Goal: Information Seeking & Learning: Find specific fact

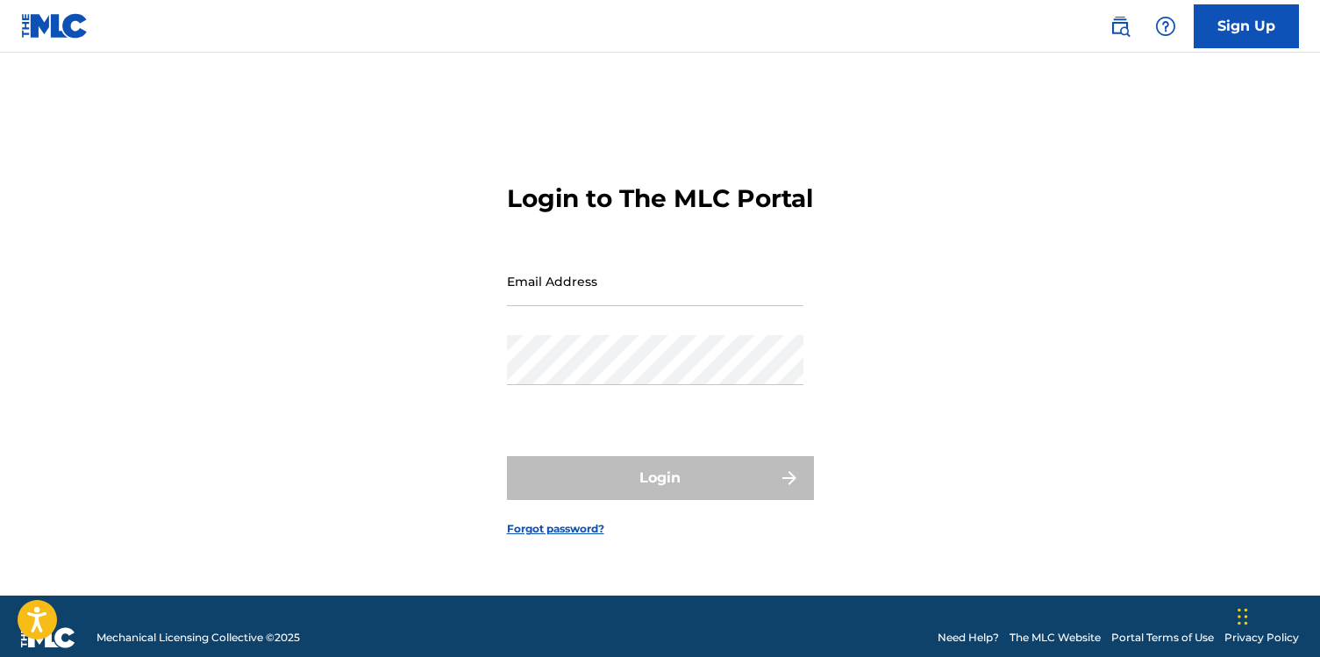
click at [638, 304] on input "Email Address" at bounding box center [655, 281] width 296 height 50
type input "[EMAIL_ADDRESS][DOMAIN_NAME]"
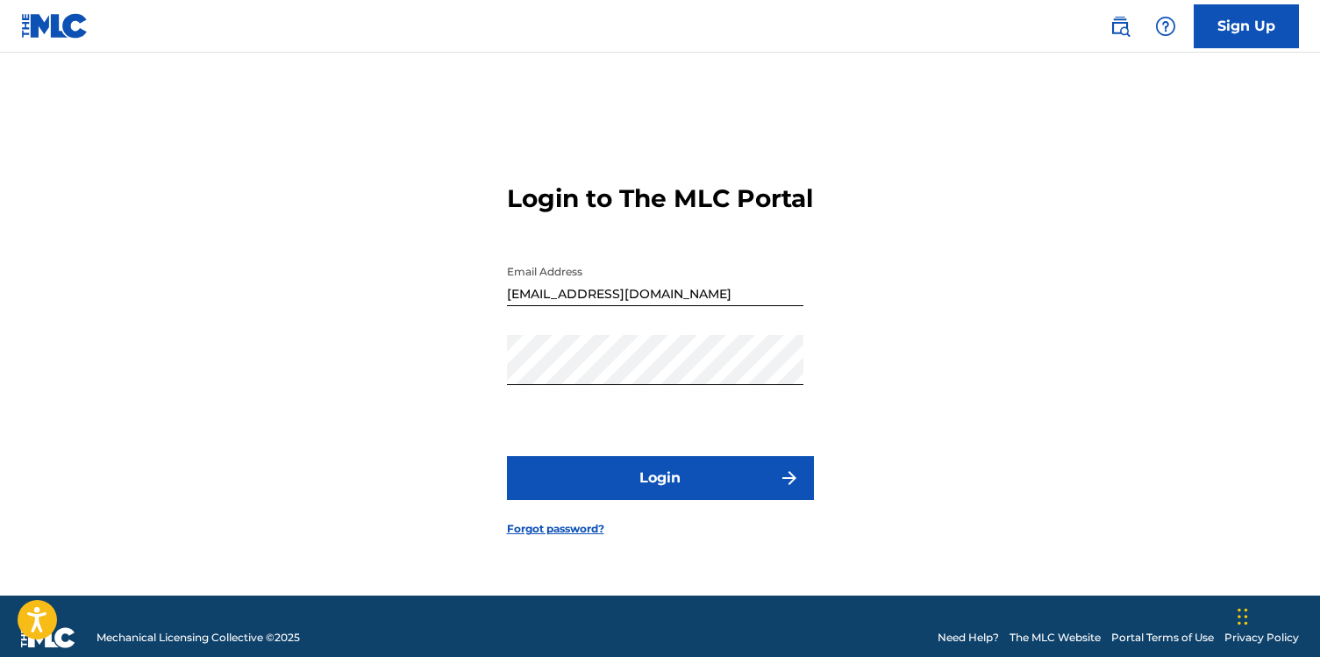
click at [670, 495] on button "Login" at bounding box center [660, 478] width 307 height 44
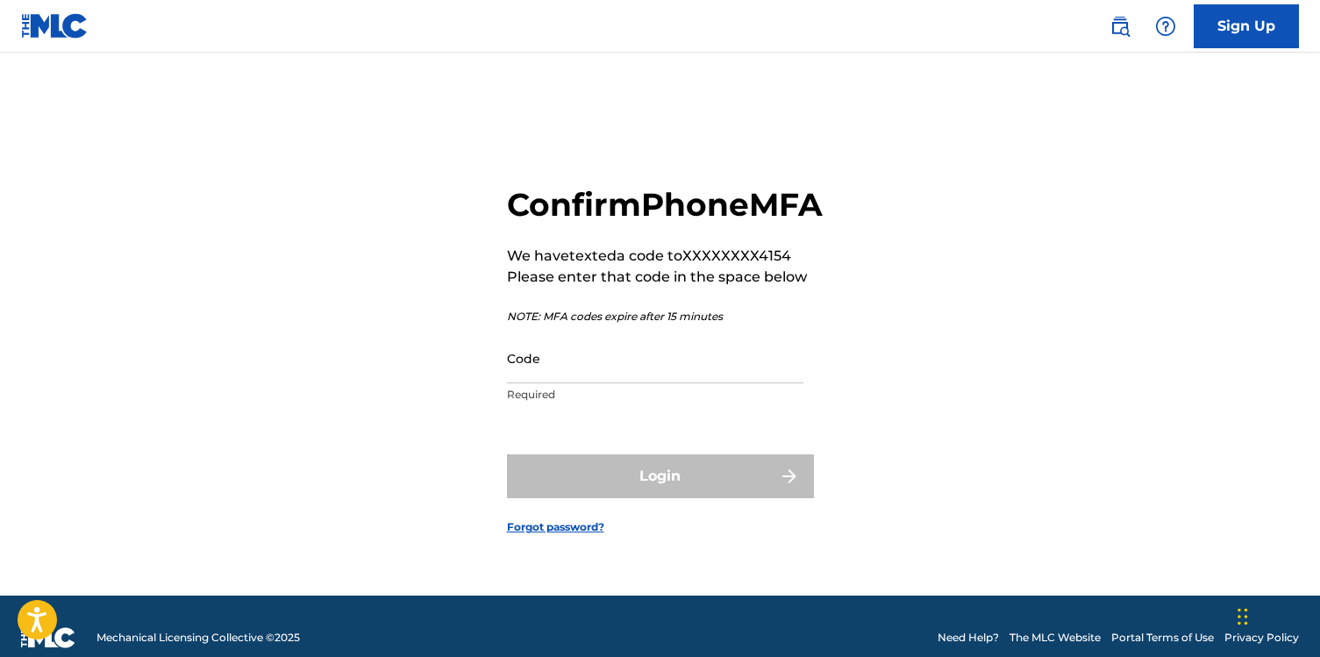
click at [618, 404] on div "Code Required" at bounding box center [655, 372] width 296 height 79
click at [624, 383] on input "Code" at bounding box center [655, 358] width 296 height 50
paste input "558767"
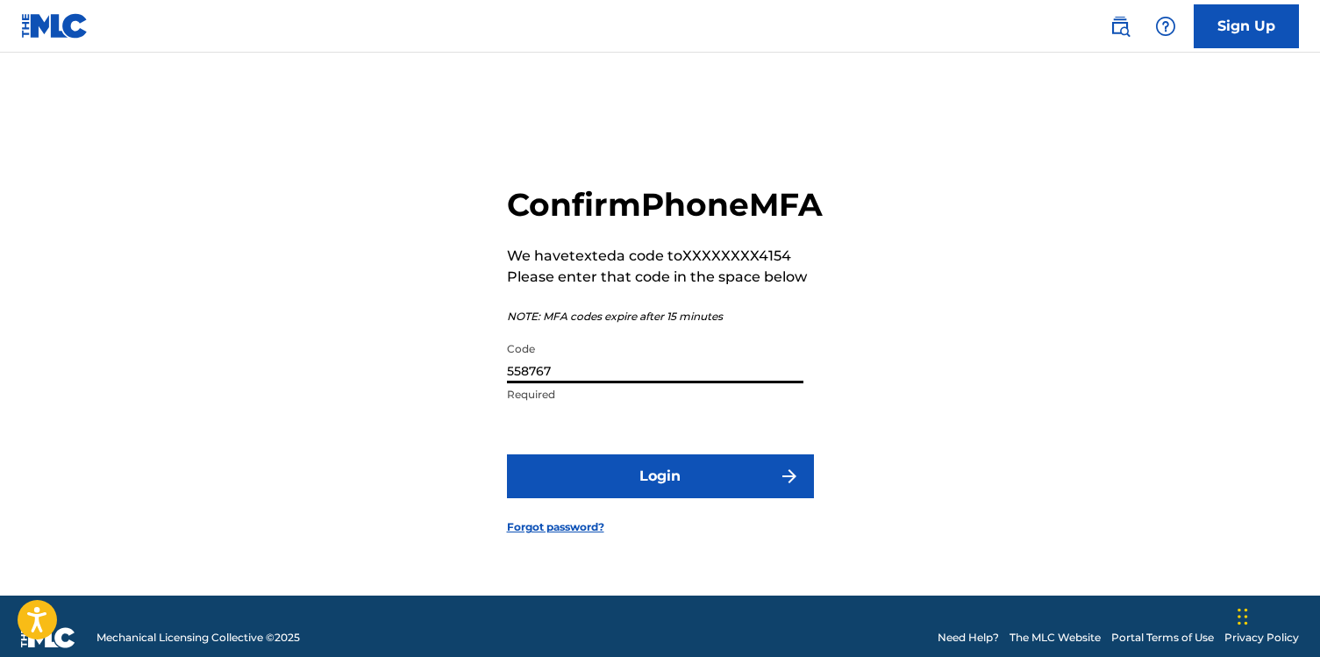
type input "558767"
click at [634, 498] on button "Login" at bounding box center [660, 476] width 307 height 44
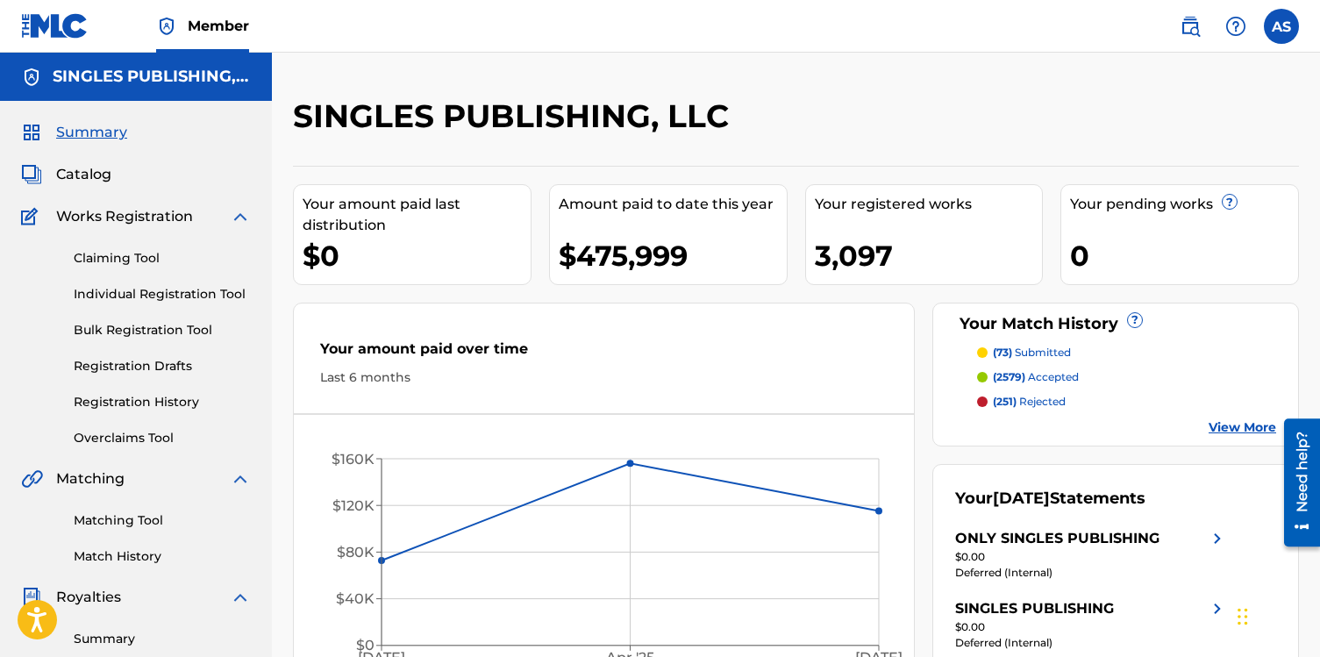
click at [1191, 26] on img at bounding box center [1189, 26] width 21 height 21
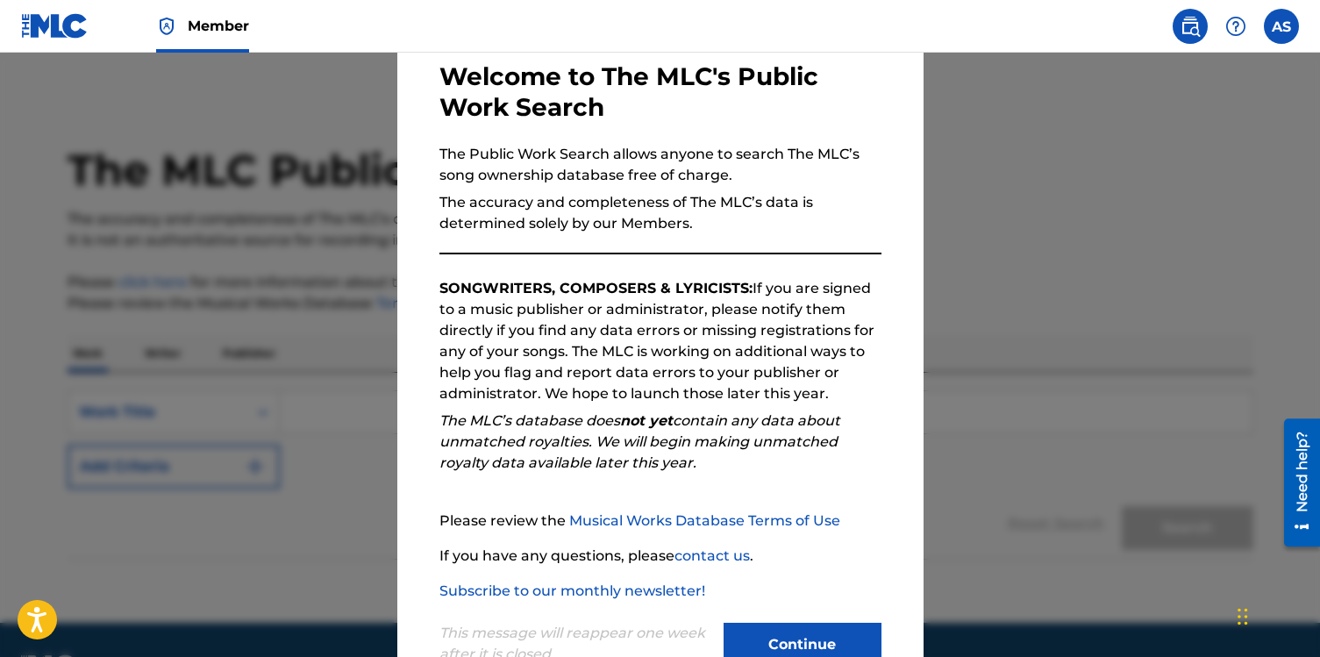
scroll to position [146, 0]
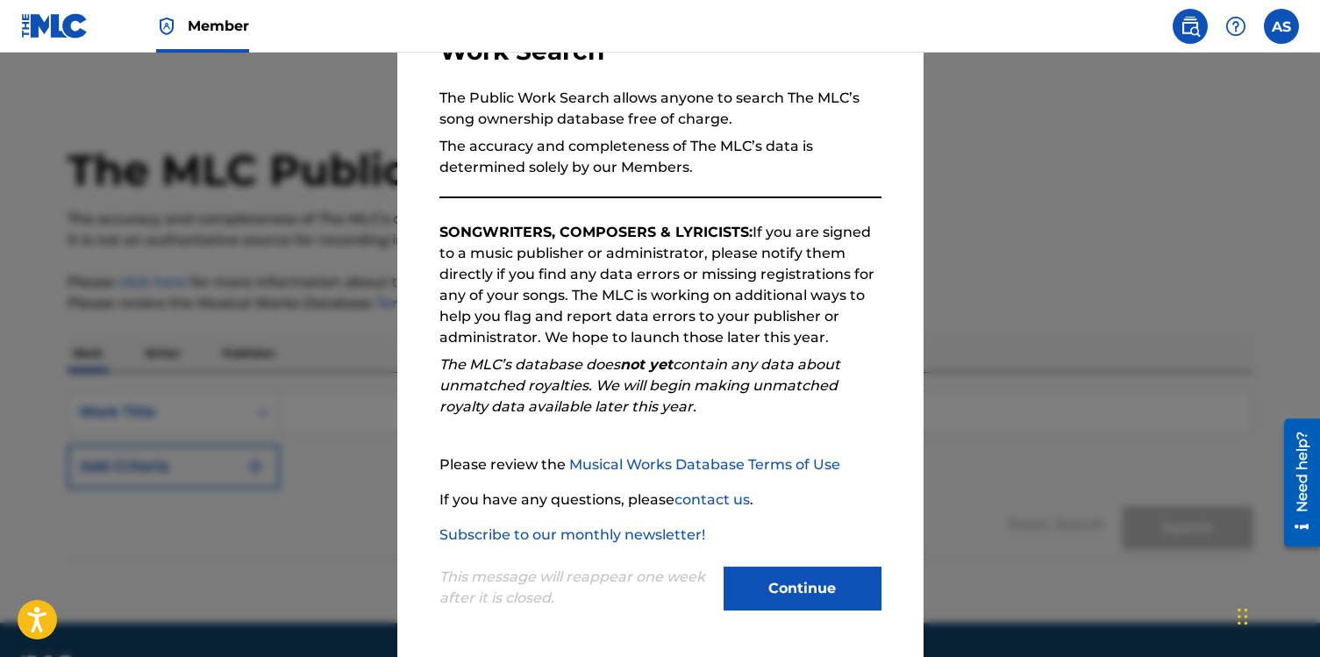
click at [813, 577] on button "Continue" at bounding box center [802, 588] width 158 height 44
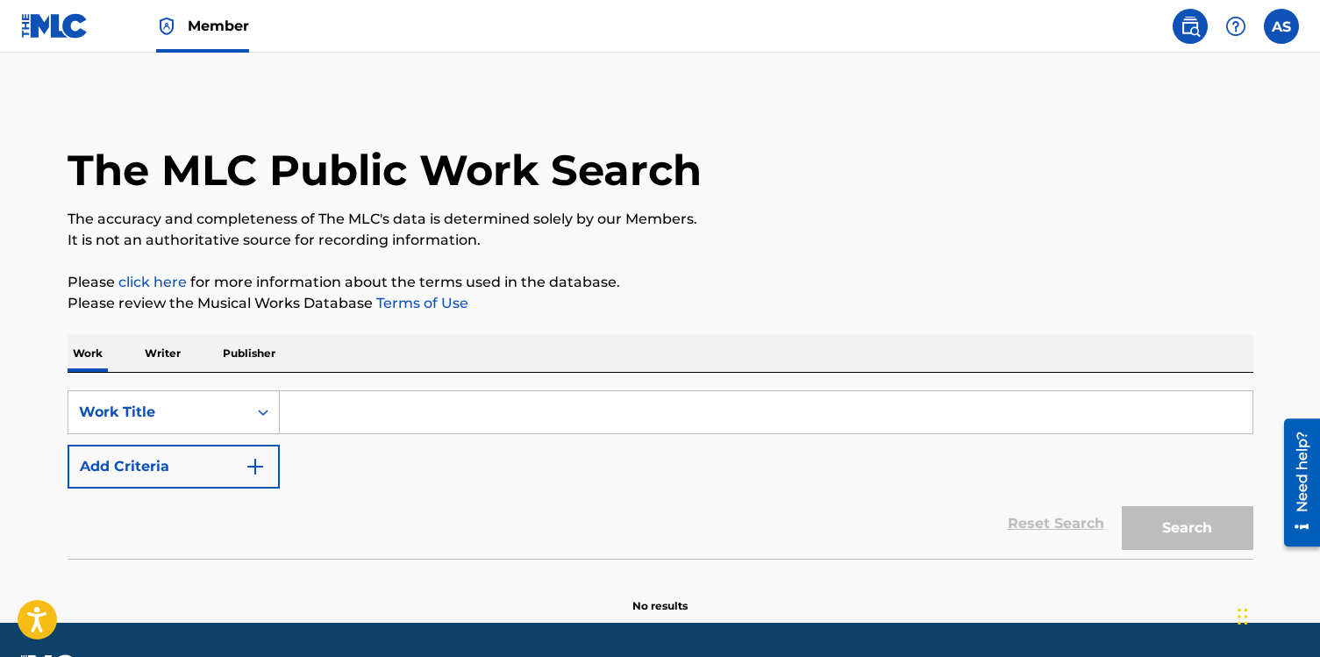
click at [489, 411] on input "Search Form" at bounding box center [766, 412] width 972 height 42
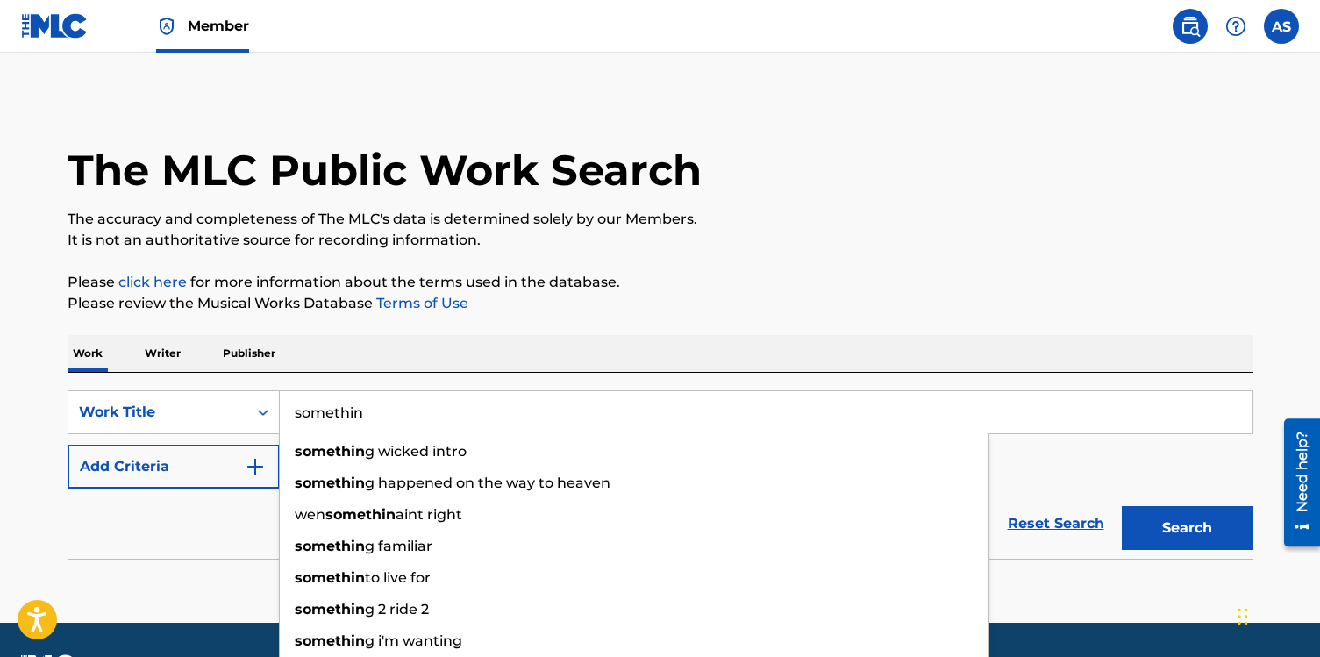
type input "somethin"
click at [343, 330] on div "The MLC Public Work Search The accuracy and completeness of The MLC's data is d…" at bounding box center [659, 354] width 1227 height 517
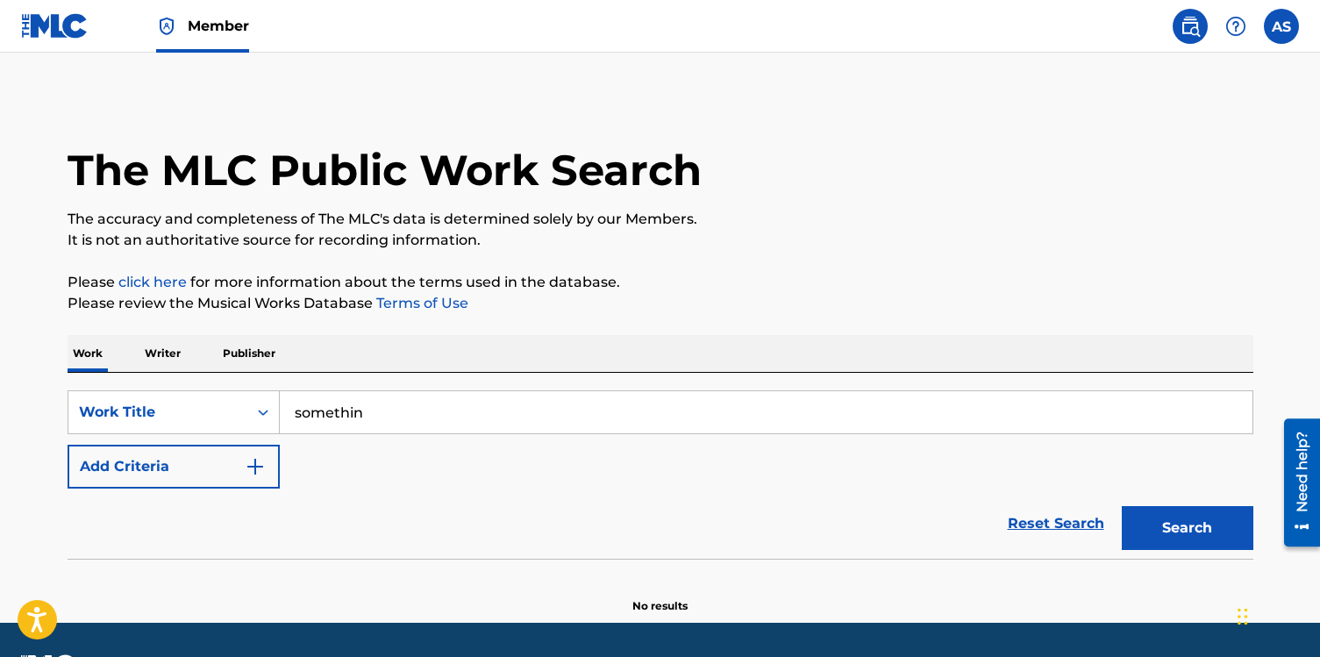
click at [234, 459] on button "Add Criteria" at bounding box center [174, 467] width 212 height 44
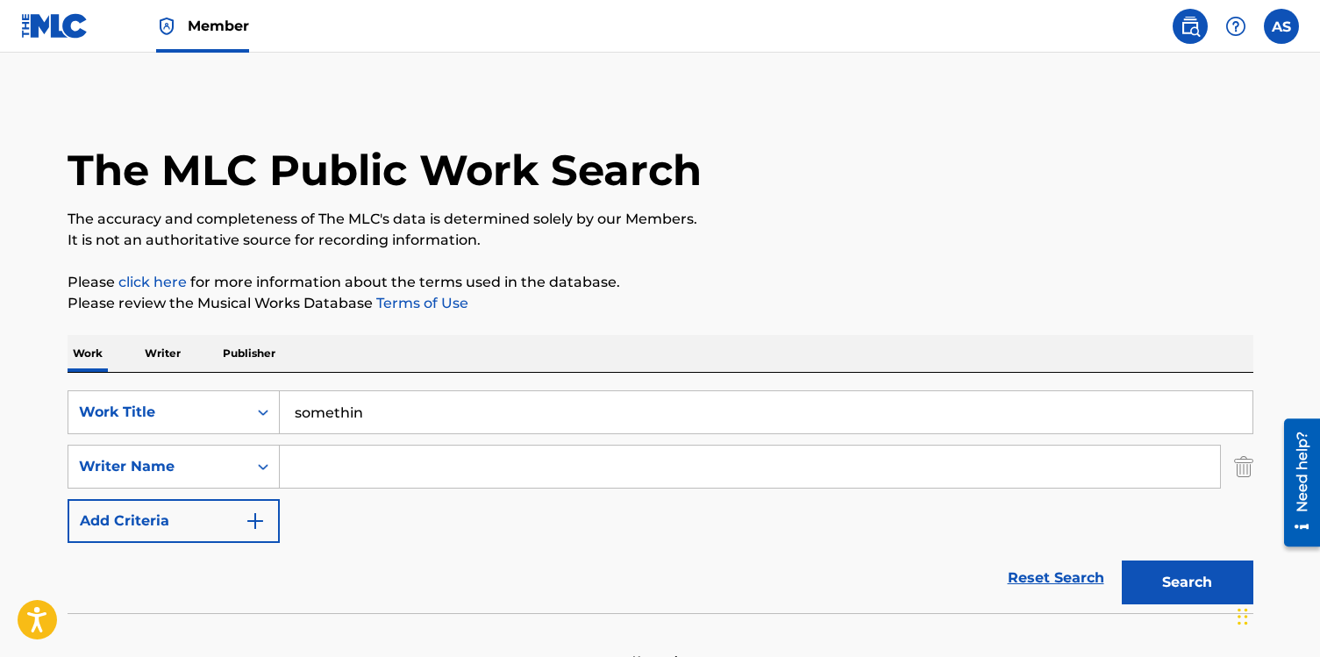
click at [381, 459] on input "Search Form" at bounding box center [750, 466] width 940 height 42
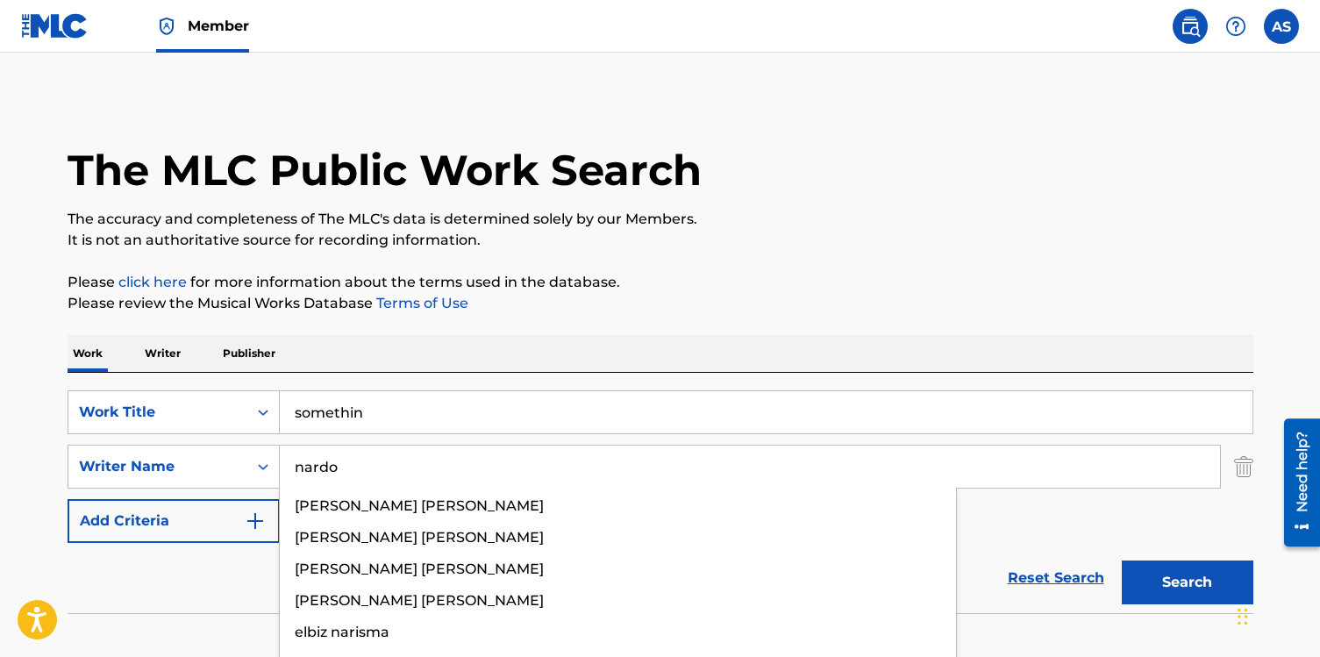
click at [1121, 560] on button "Search" at bounding box center [1187, 582] width 132 height 44
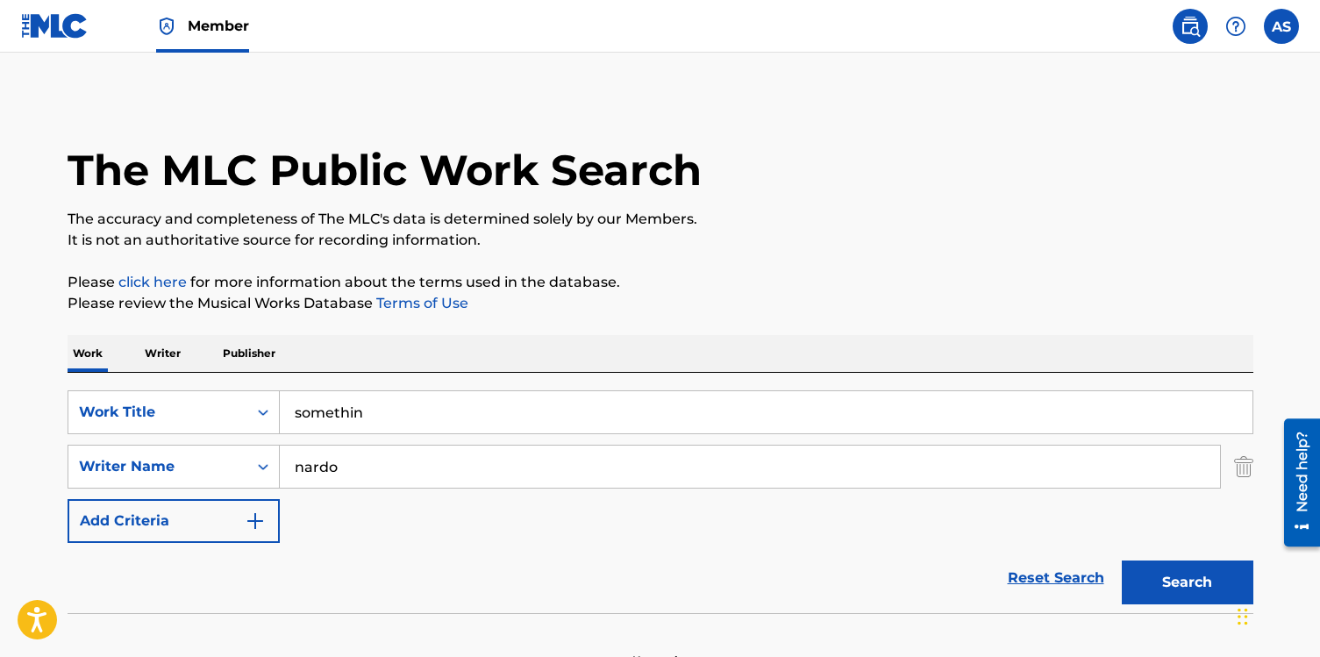
scroll to position [104, 0]
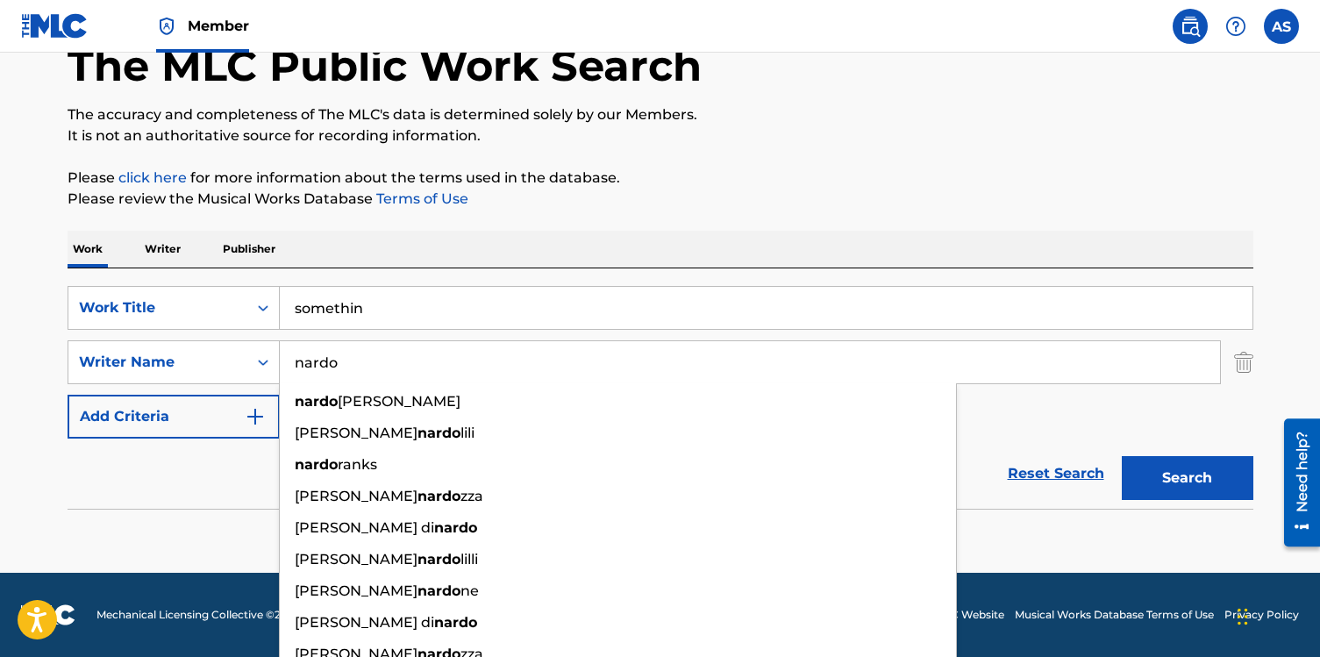
click at [537, 214] on div "The MLC Public Work Search The accuracy and completeness of The MLC's data is d…" at bounding box center [659, 278] width 1227 height 572
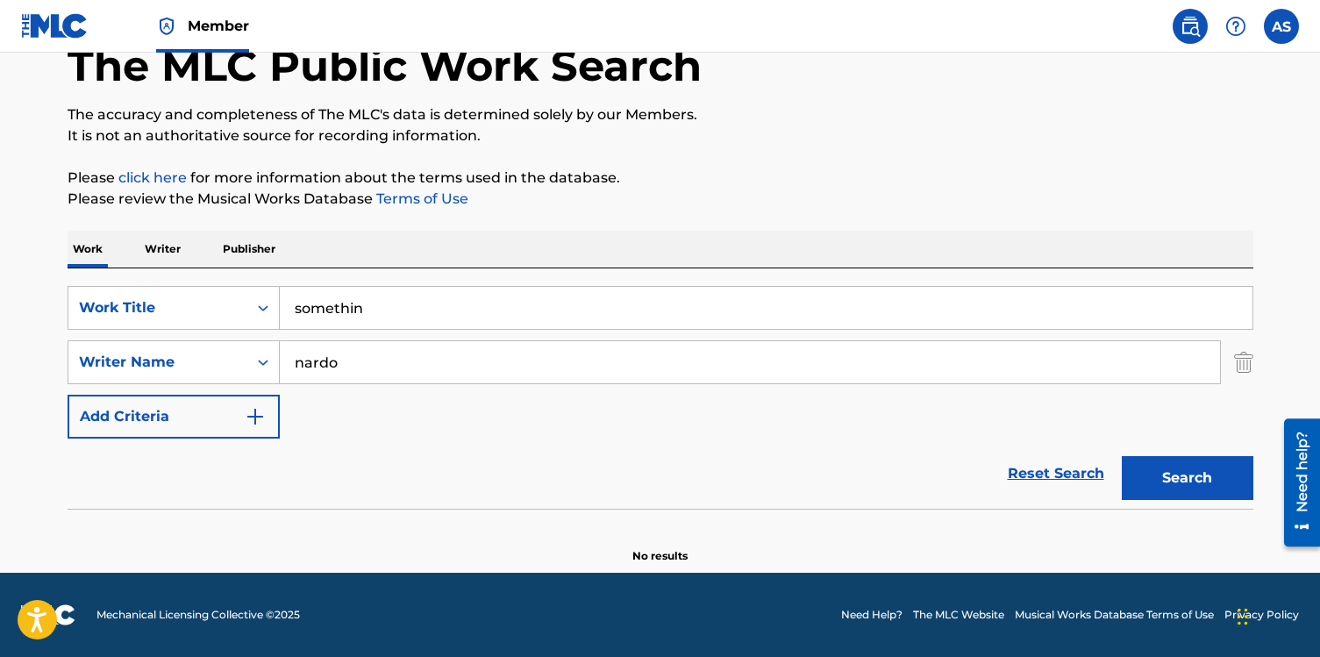
click at [419, 368] on input "nardo" at bounding box center [750, 362] width 940 height 42
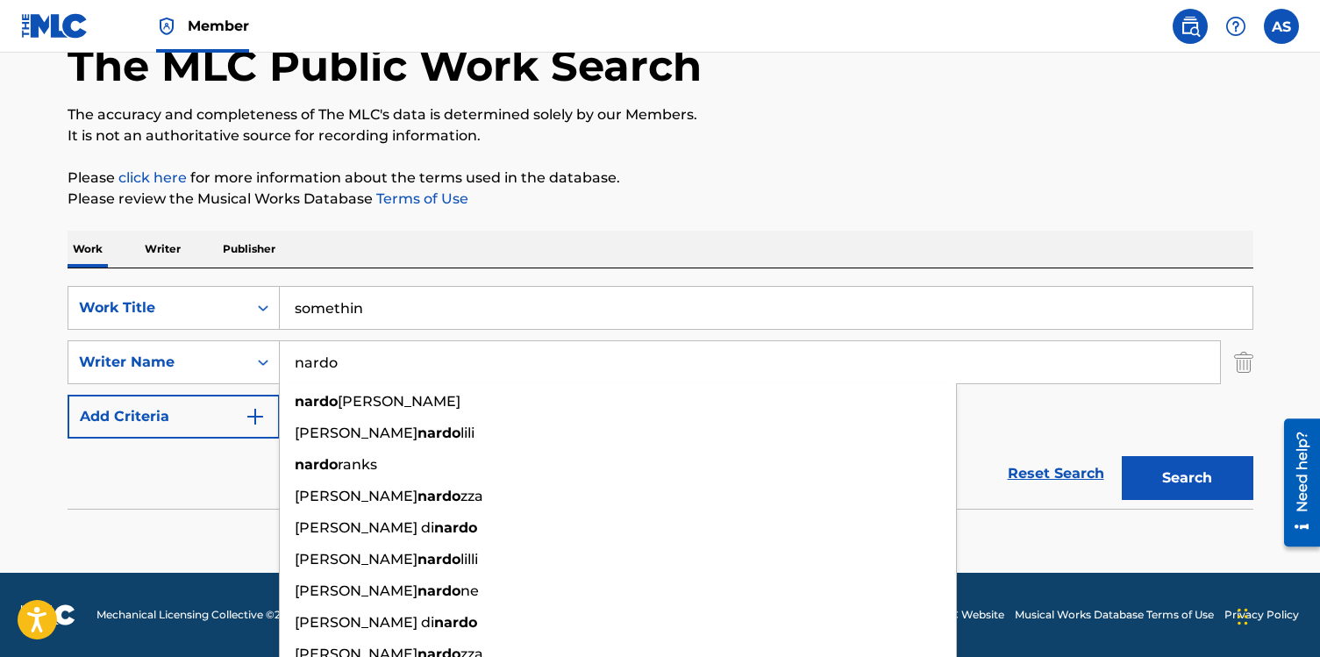
click at [419, 368] on input "nardo" at bounding box center [750, 362] width 940 height 42
paste input "[PERSON_NAME]"
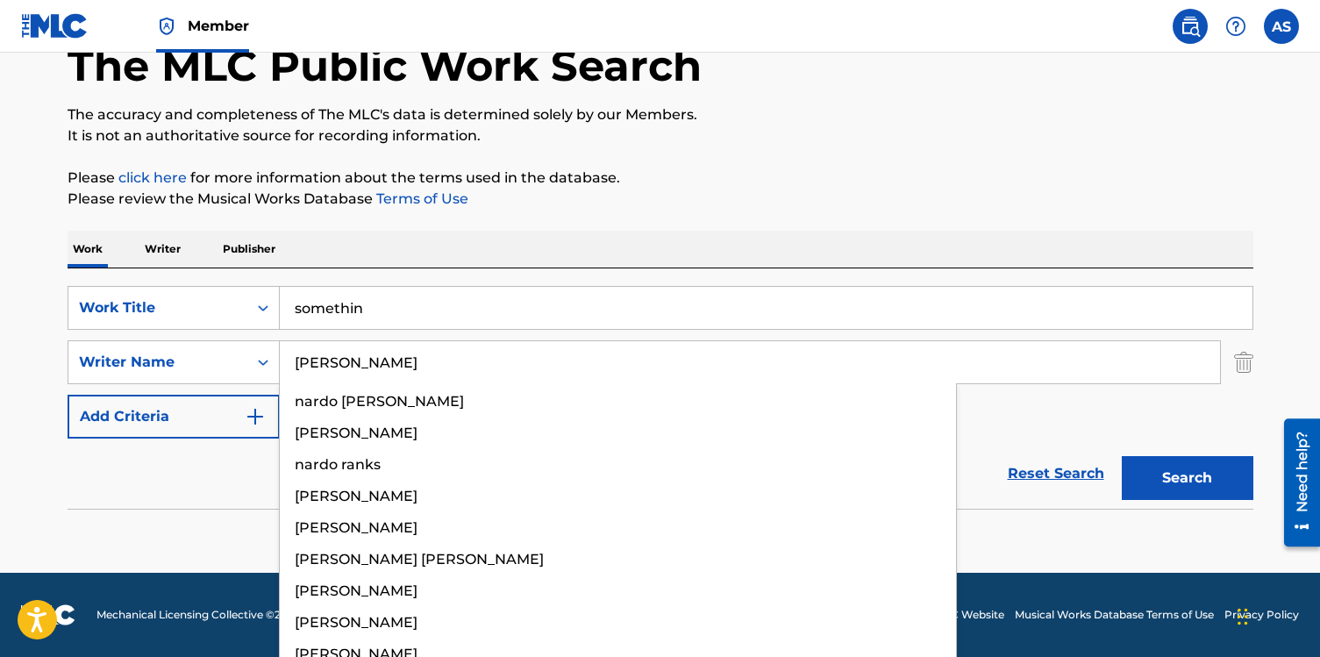
type input "[PERSON_NAME]"
click at [1121, 456] on button "Search" at bounding box center [1187, 478] width 132 height 44
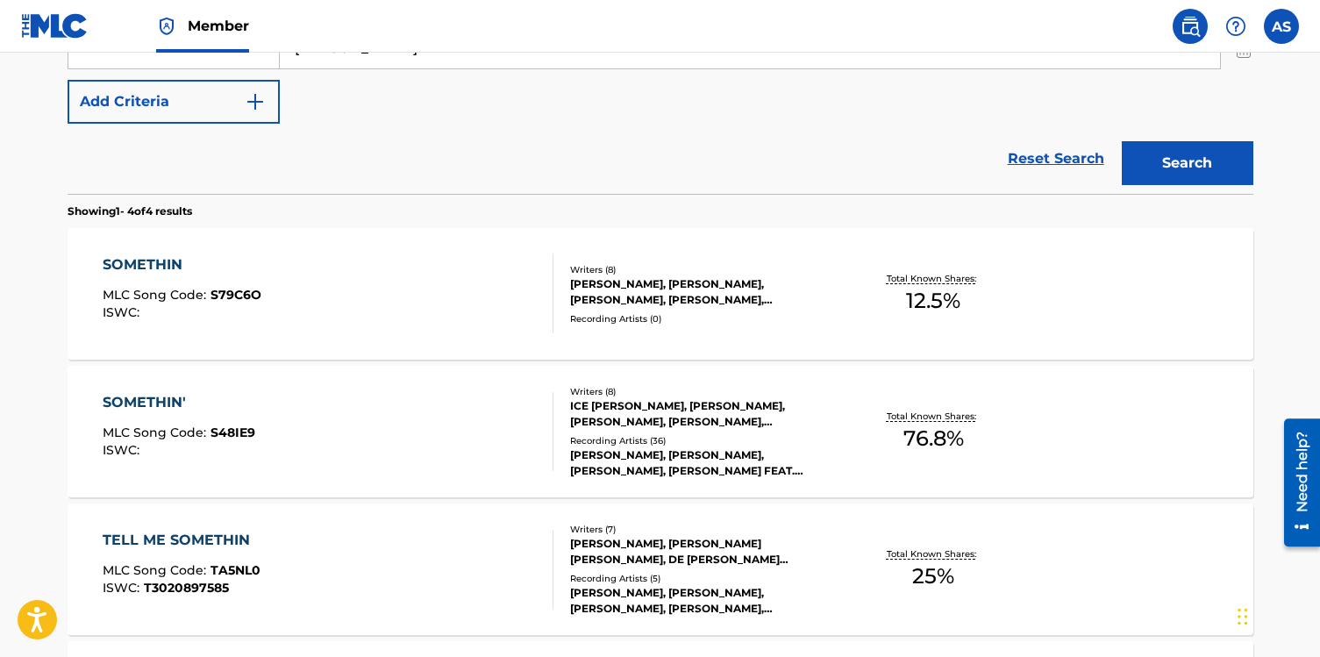
scroll to position [429, 0]
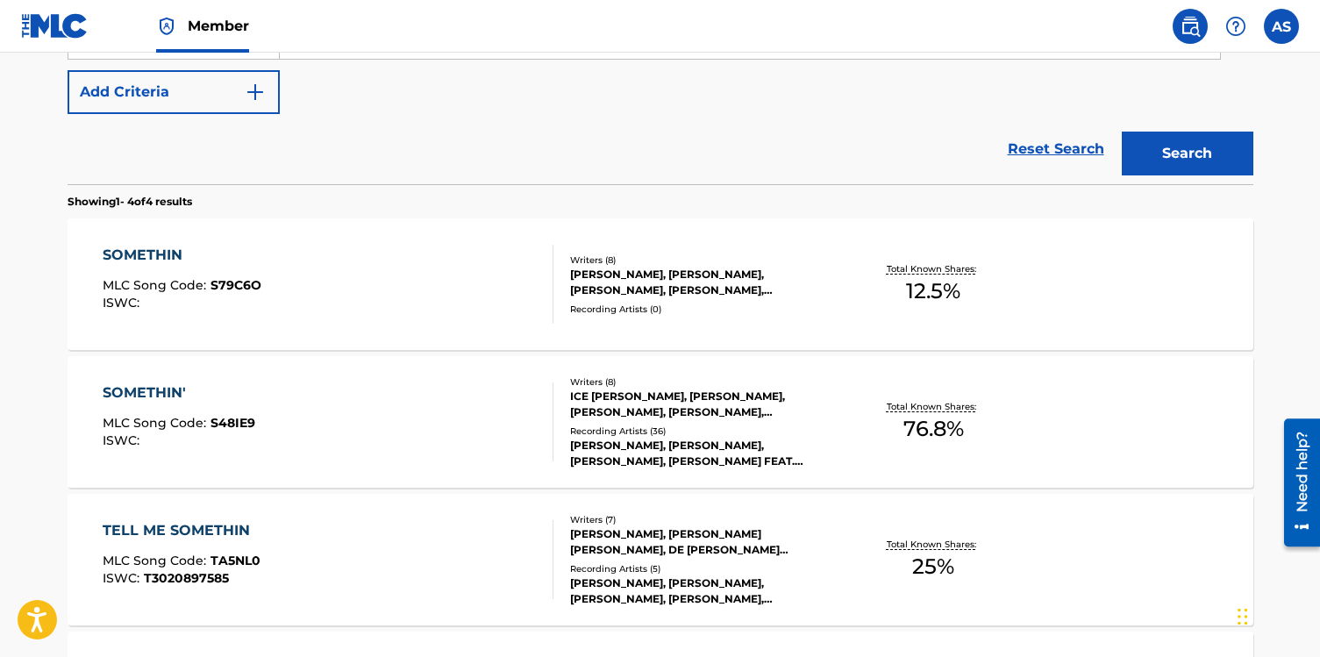
click at [457, 426] on div "SOMETHIN' MLC Song Code : S48IE9 ISWC :" at bounding box center [328, 421] width 451 height 79
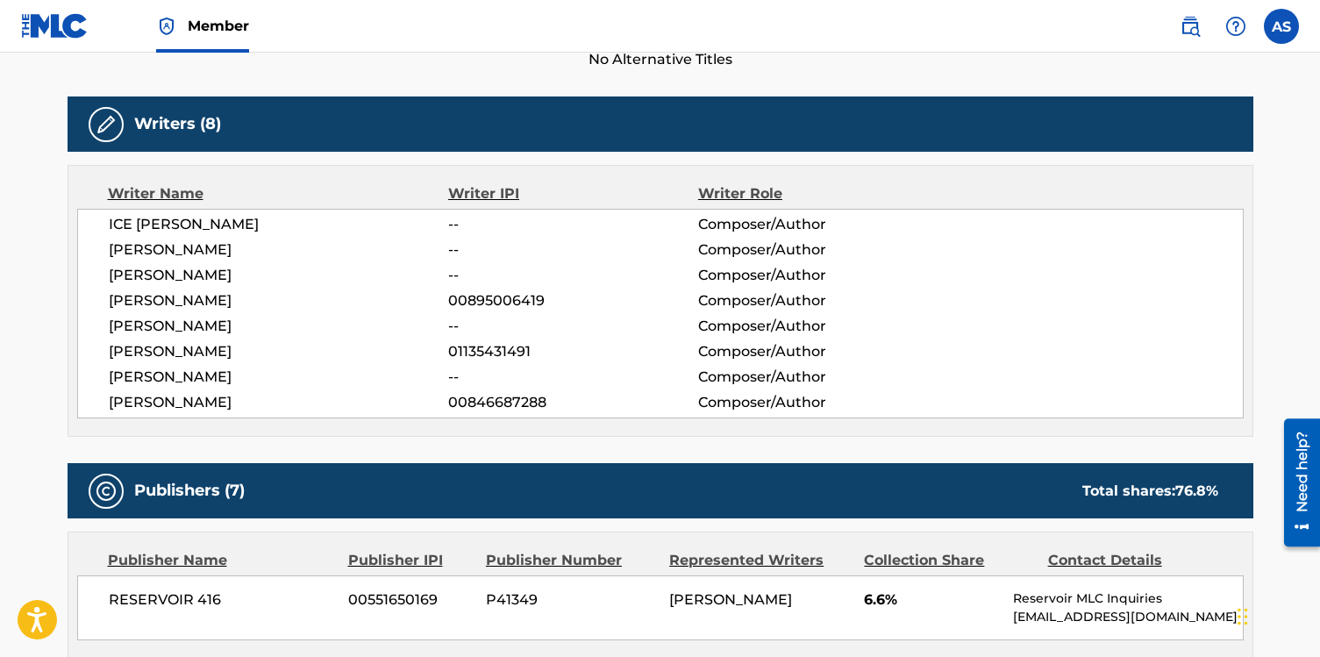
scroll to position [522, 0]
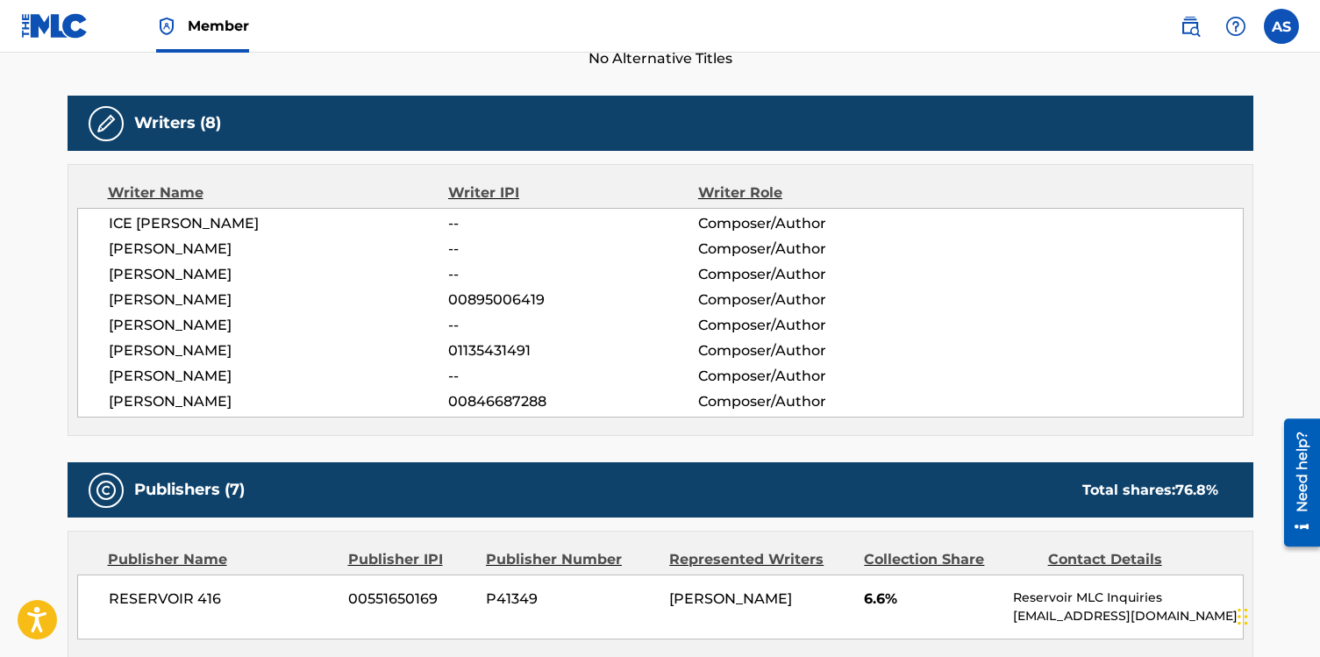
click at [185, 324] on span "[PERSON_NAME]" at bounding box center [279, 325] width 340 height 21
click at [452, 327] on span "--" at bounding box center [572, 325] width 249 height 21
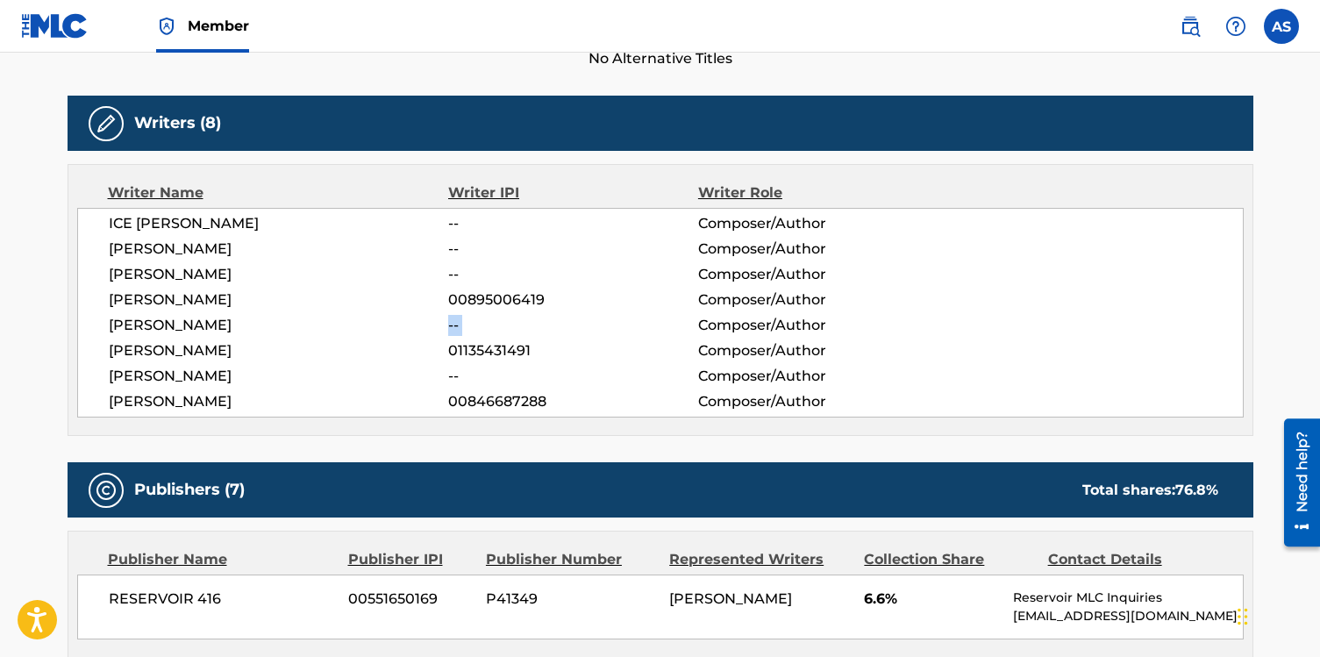
click at [452, 327] on span "--" at bounding box center [572, 325] width 249 height 21
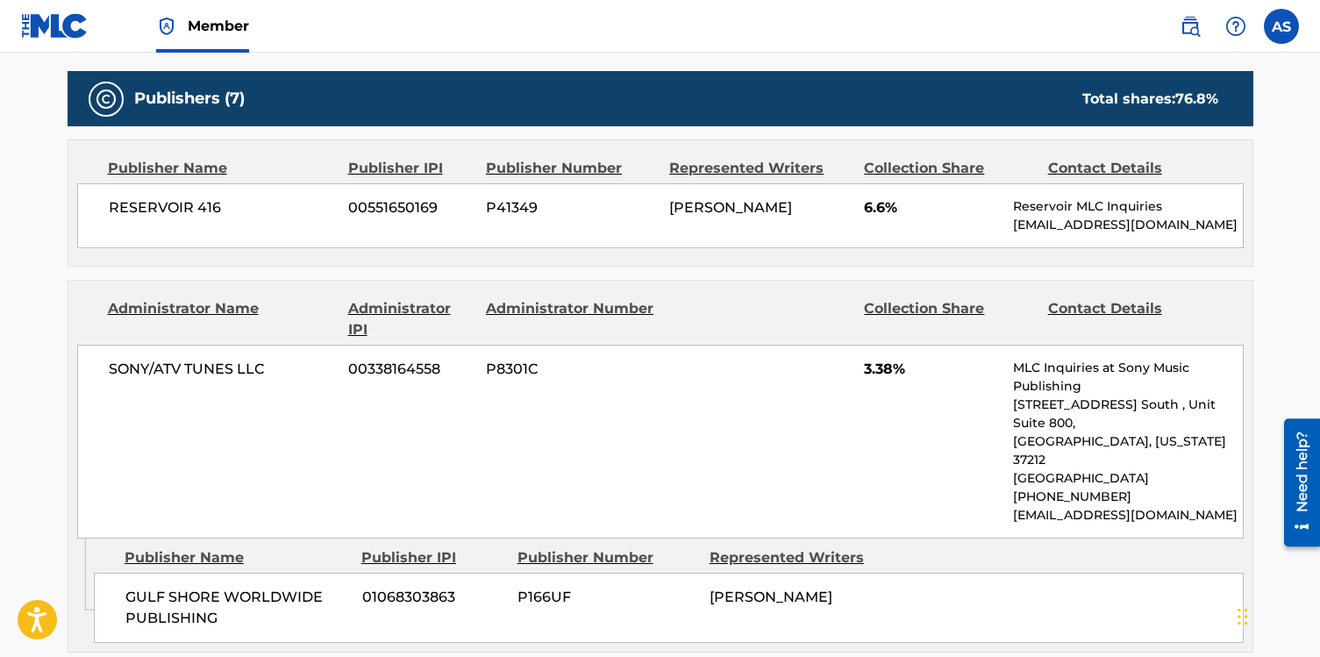
scroll to position [924, 0]
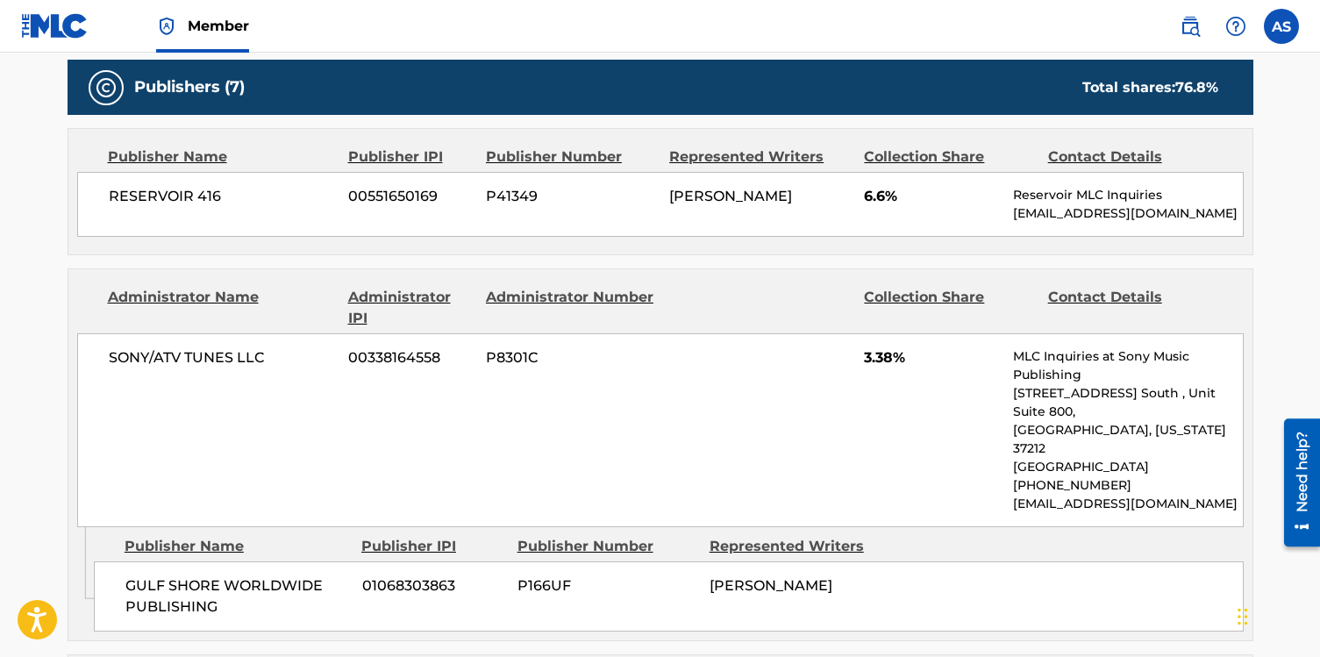
click at [1204, 86] on span "76.8 %" at bounding box center [1196, 87] width 43 height 17
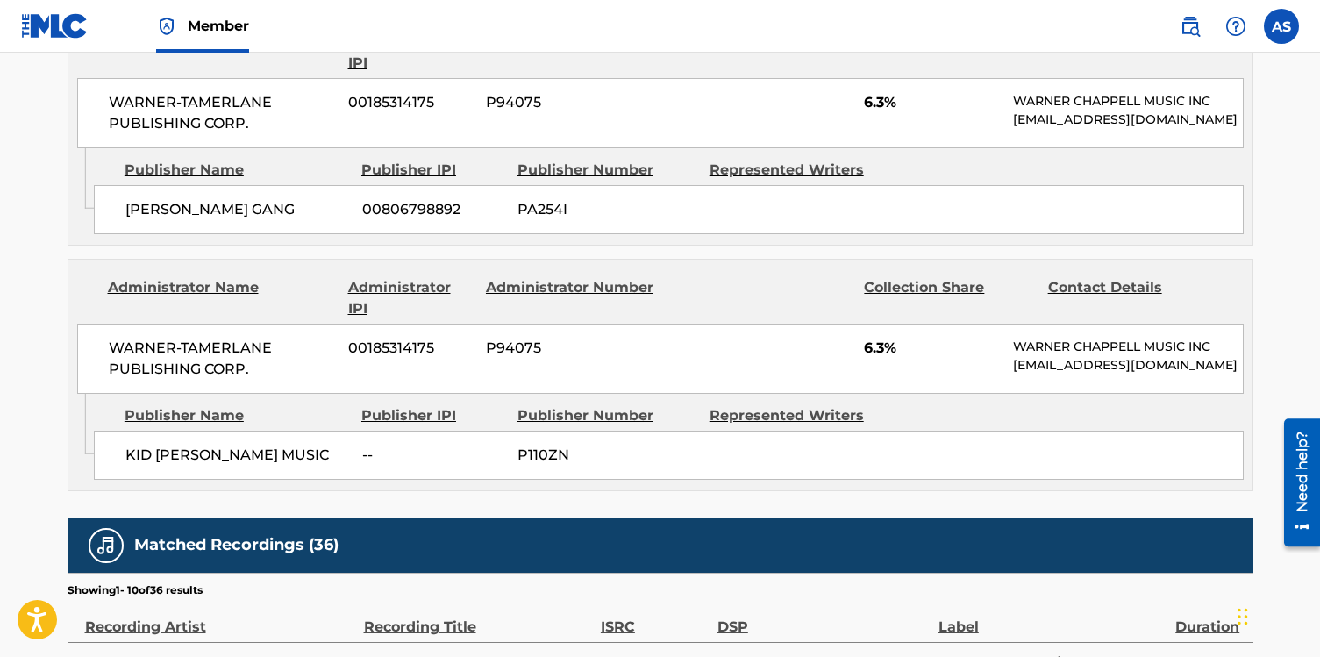
scroll to position [2469, 0]
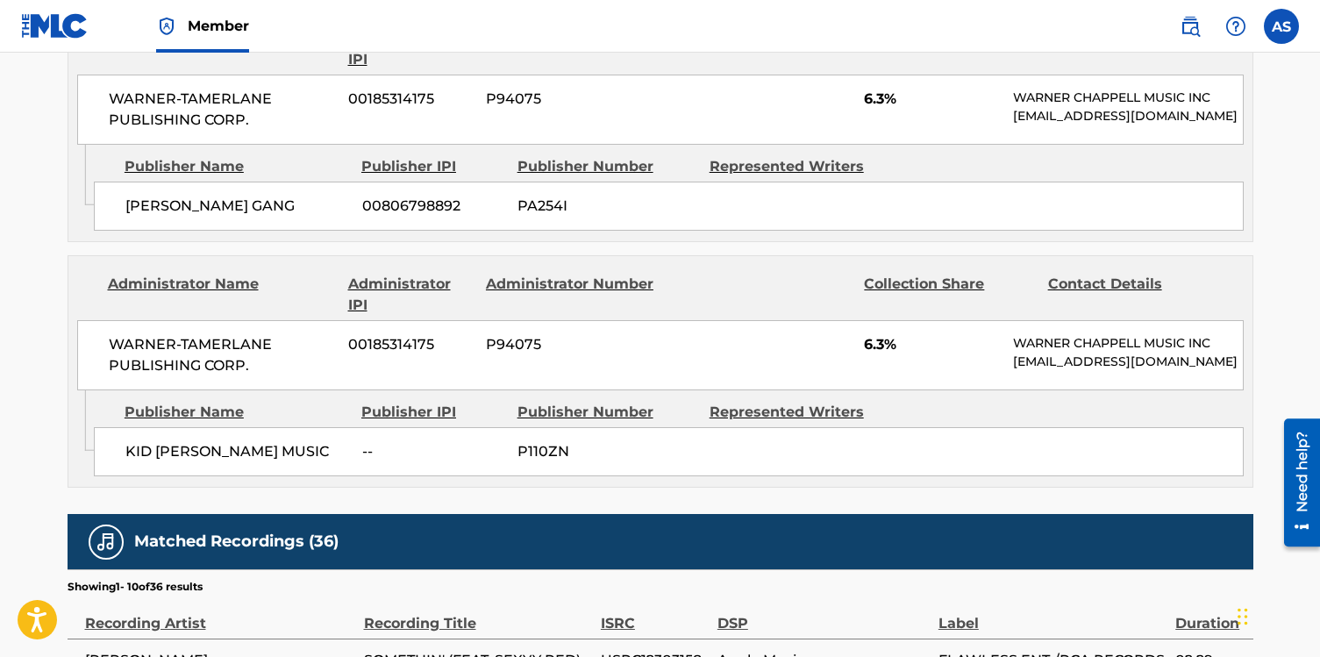
click at [886, 320] on div "WARNER-[PERSON_NAME] PUBLISHING CORP. 00185314175 P94075 6.3% [PERSON_NAME] MUS…" at bounding box center [660, 355] width 1166 height 70
click at [883, 334] on span "6.3%" at bounding box center [932, 344] width 136 height 21
click at [195, 441] on span "KID [PERSON_NAME] MUSIC" at bounding box center [237, 451] width 224 height 21
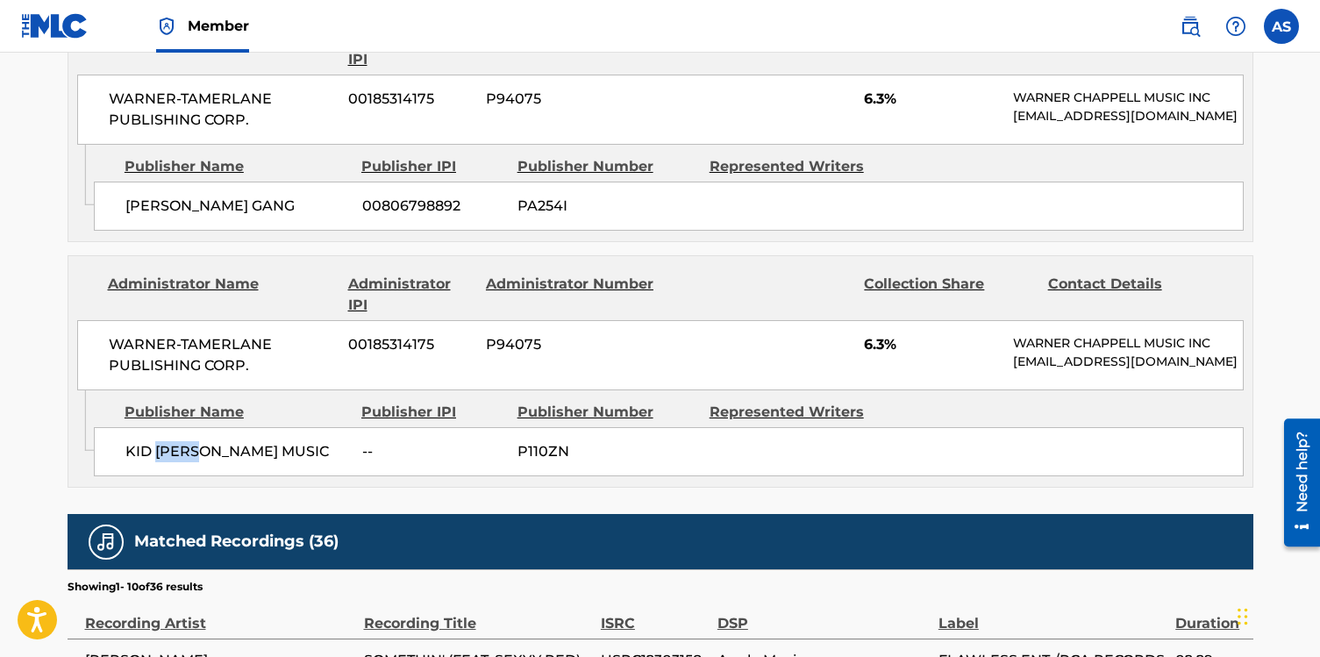
click at [195, 441] on span "KID [PERSON_NAME] MUSIC" at bounding box center [237, 451] width 224 height 21
drag, startPoint x: 110, startPoint y: 224, endPoint x: 255, endPoint y: 250, distance: 147.9
click at [255, 334] on span "WARNER-TAMERLANE PUBLISHING CORP." at bounding box center [222, 355] width 227 height 42
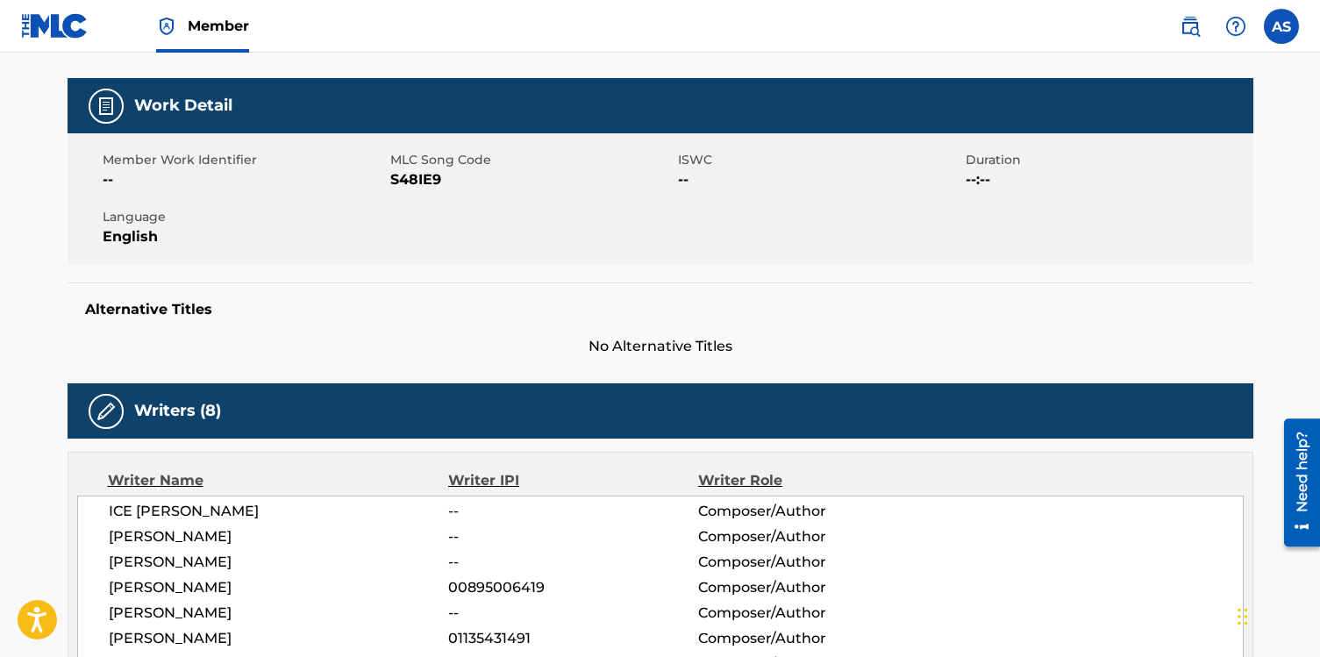
scroll to position [224, 0]
